Goal: Information Seeking & Learning: Learn about a topic

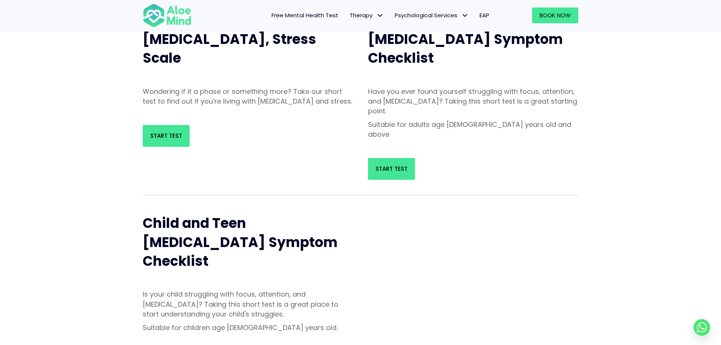
scroll to position [179, 0]
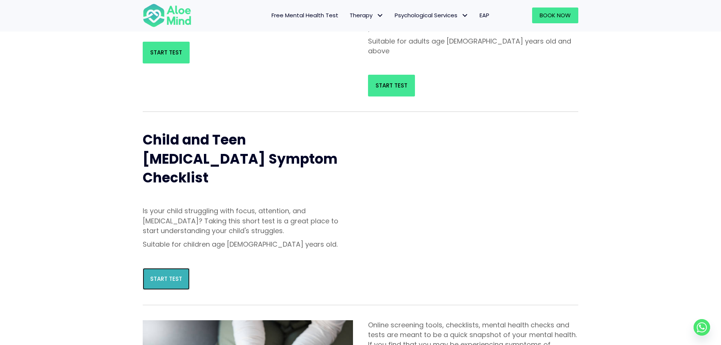
click at [166, 275] on span "Start Test" at bounding box center [166, 279] width 32 height 8
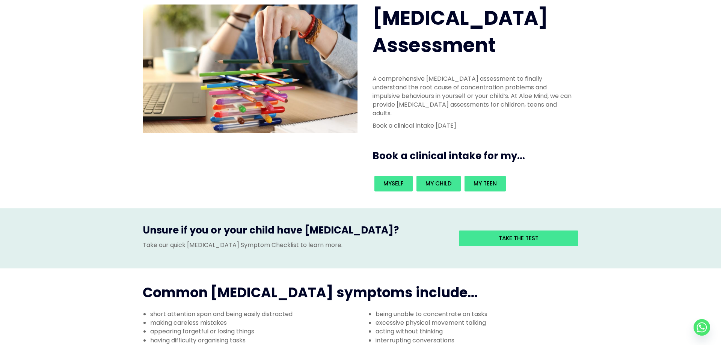
scroll to position [89, 0]
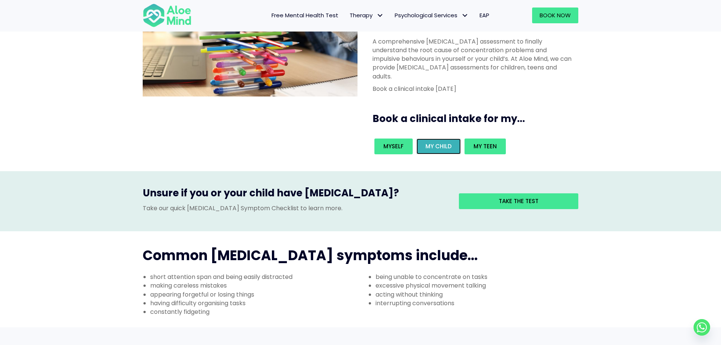
click at [435, 139] on link "My child" at bounding box center [438, 147] width 44 height 16
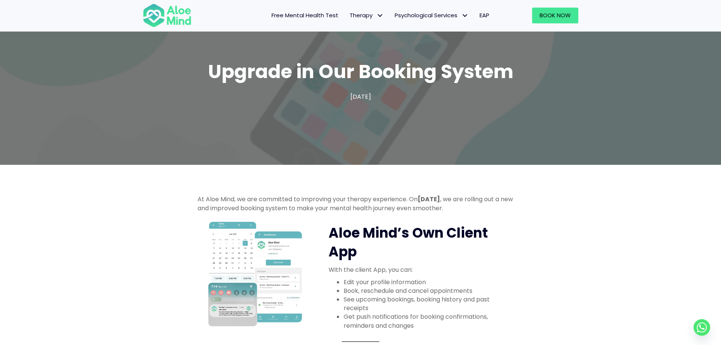
scroll to position [89, 0]
